Goal: Transaction & Acquisition: Purchase product/service

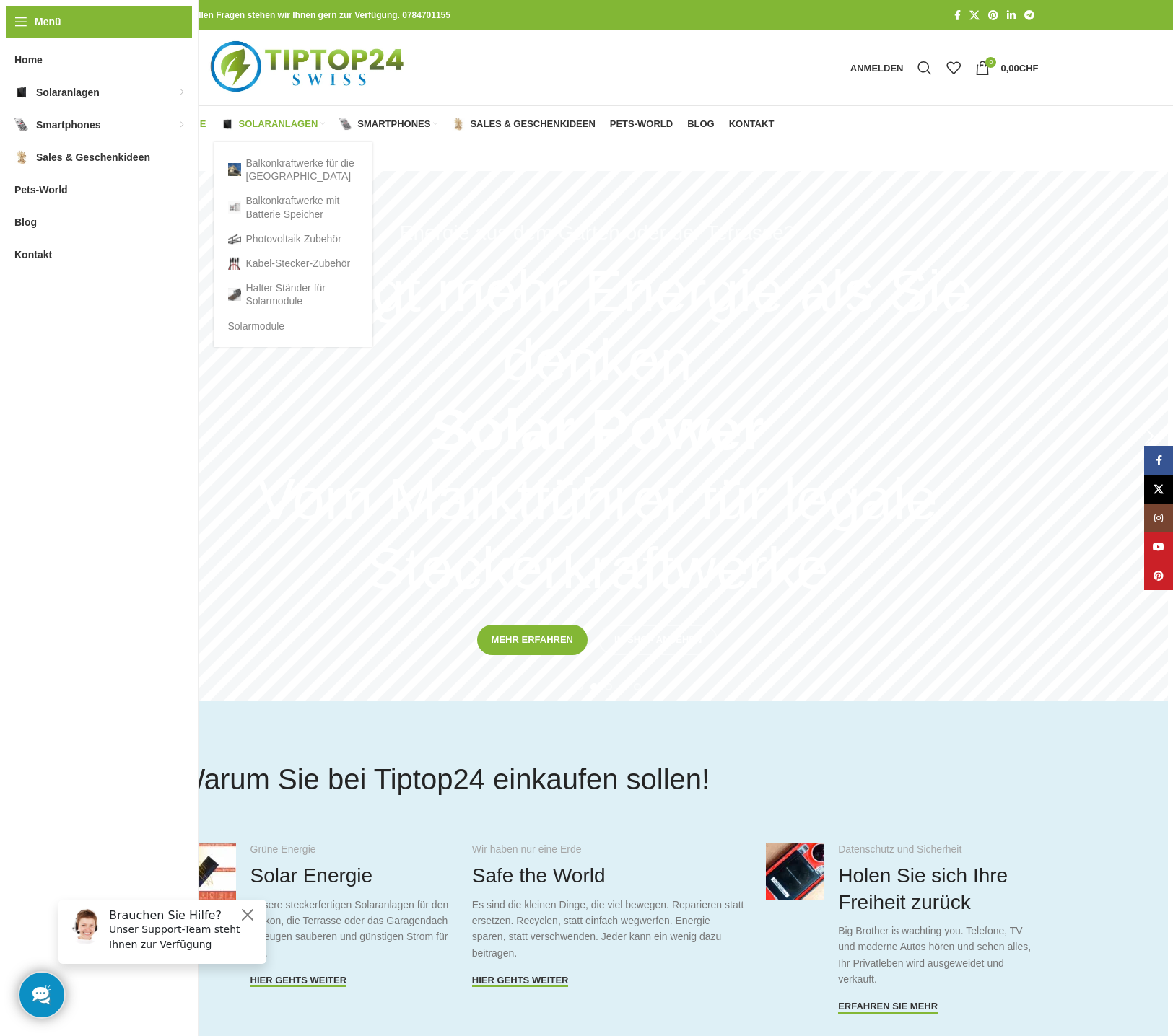
click at [309, 117] on link "Solaranlagen" at bounding box center [272, 123] width 105 height 29
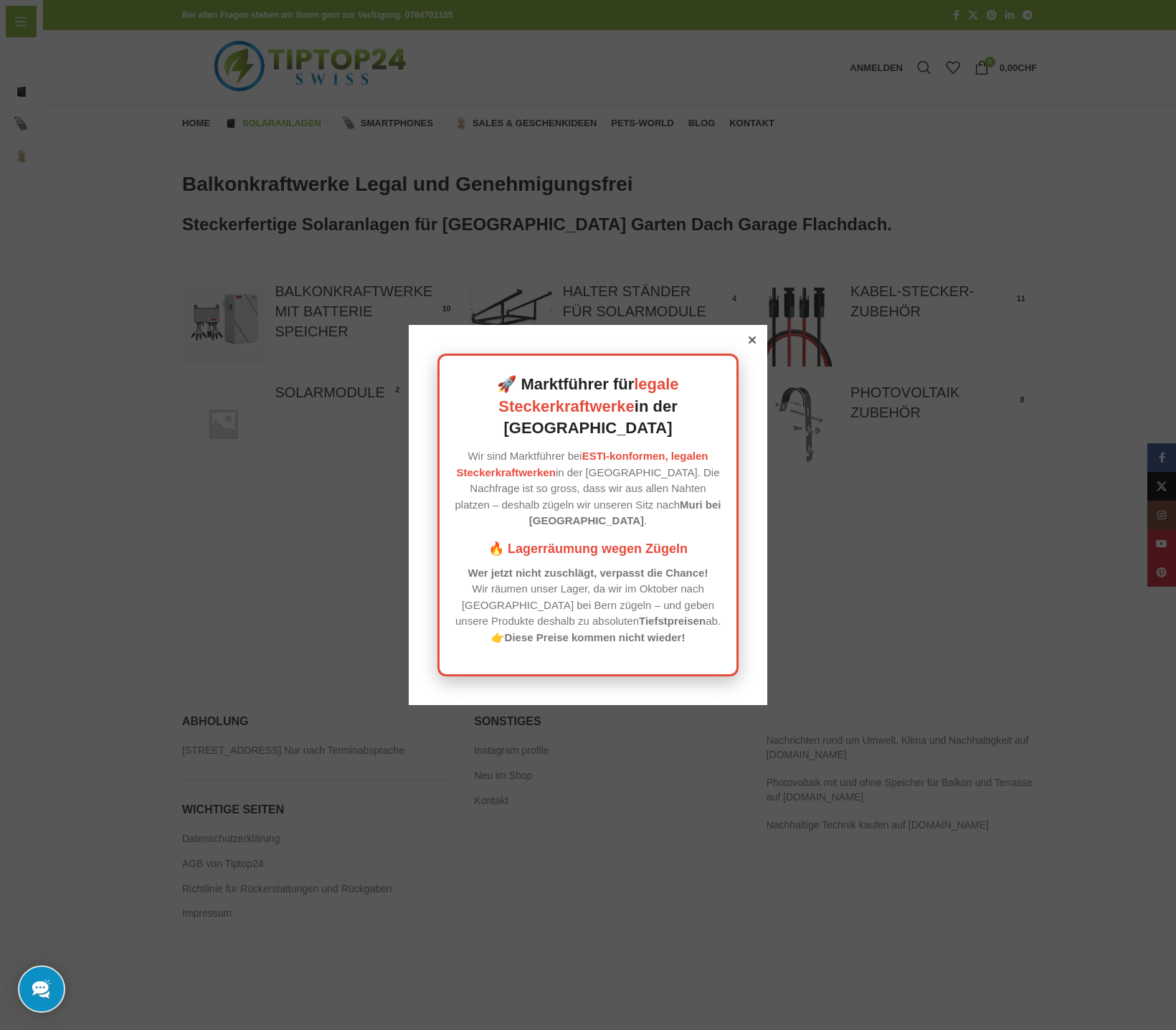
click at [891, 559] on div at bounding box center [588, 515] width 1176 height 1030
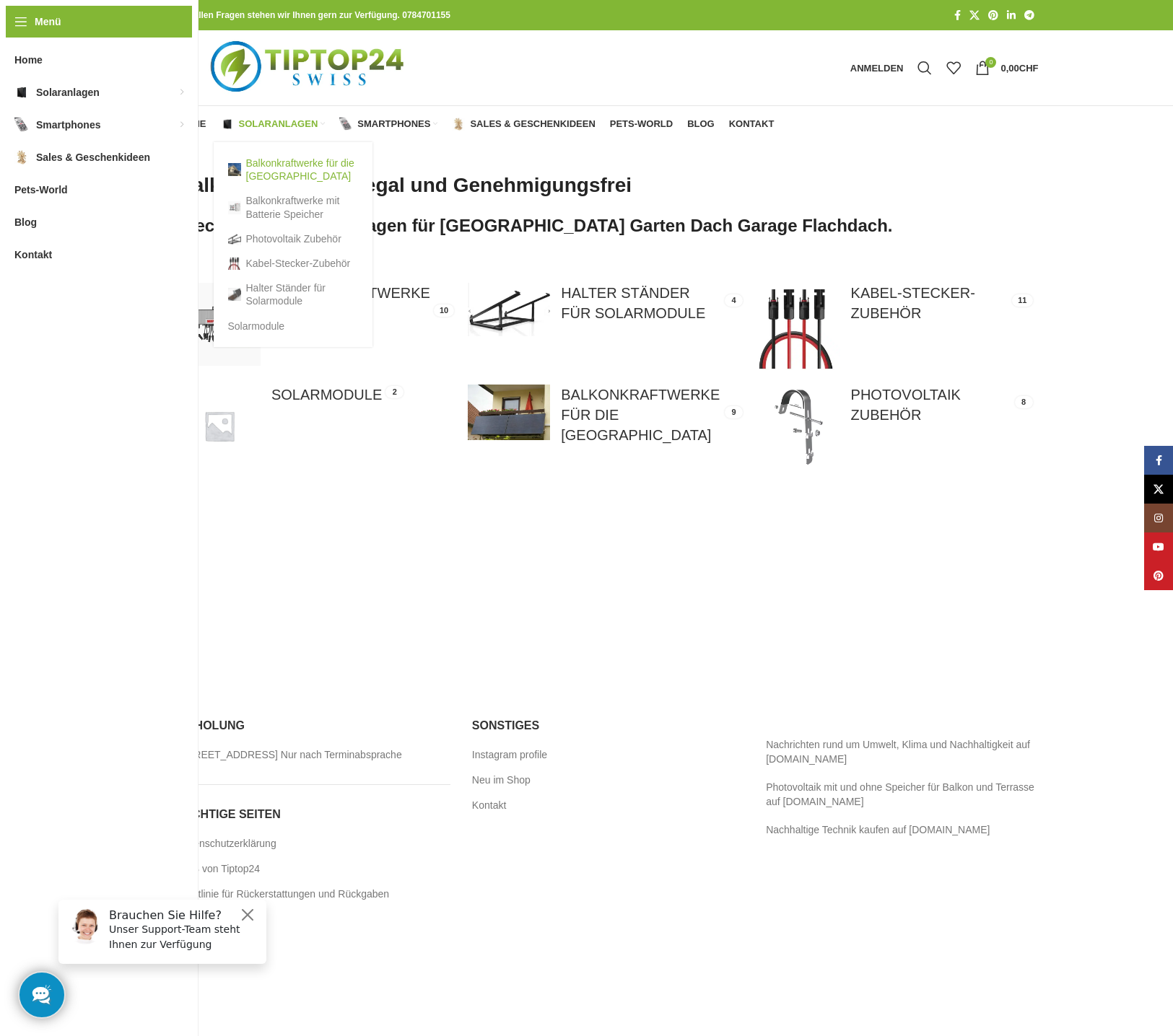
click at [283, 170] on link "Balkonkraftwerke für die [GEOGRAPHIC_DATA]" at bounding box center [293, 170] width 130 height 37
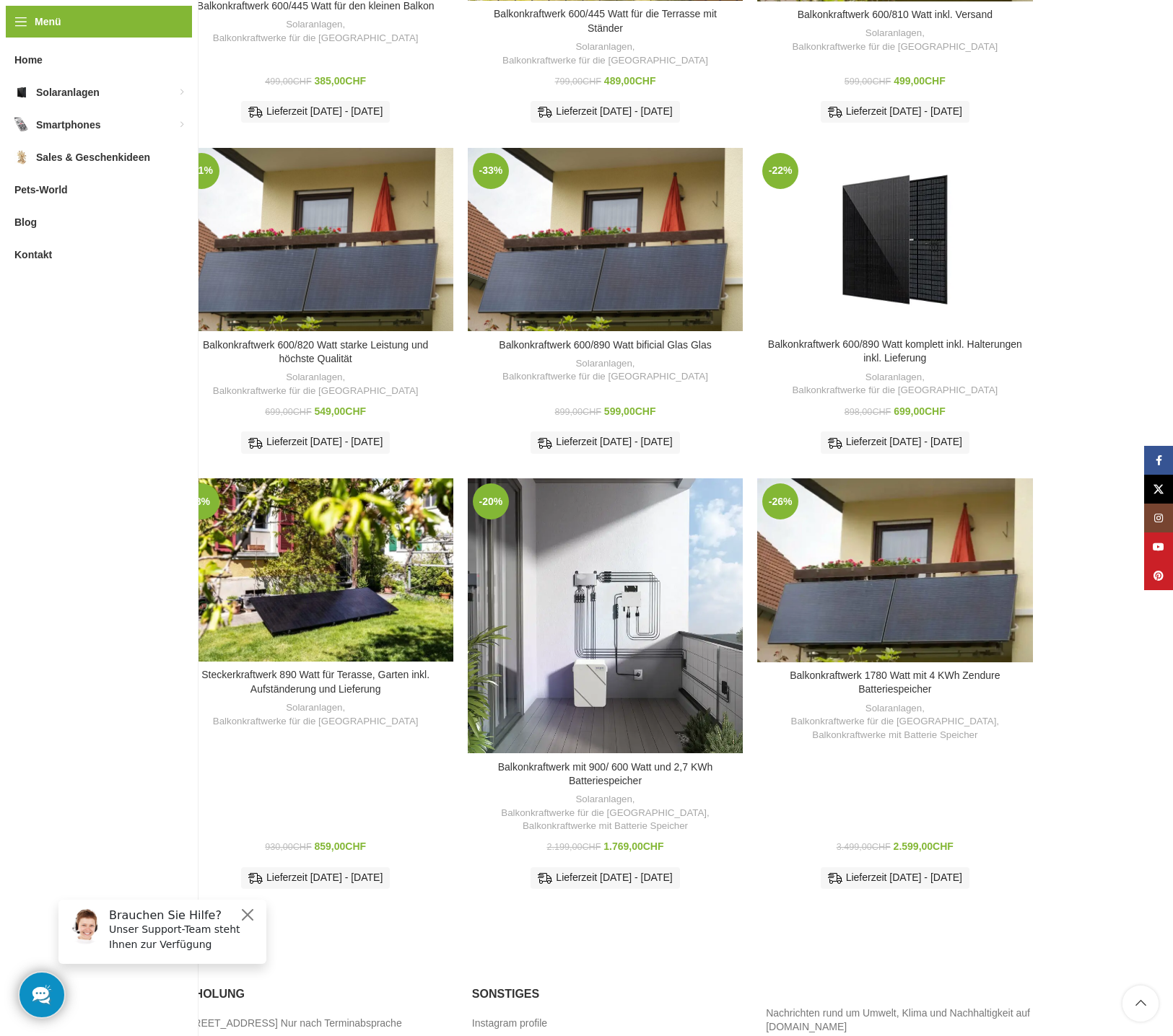
scroll to position [505, 0]
